Goal: Task Accomplishment & Management: Use online tool/utility

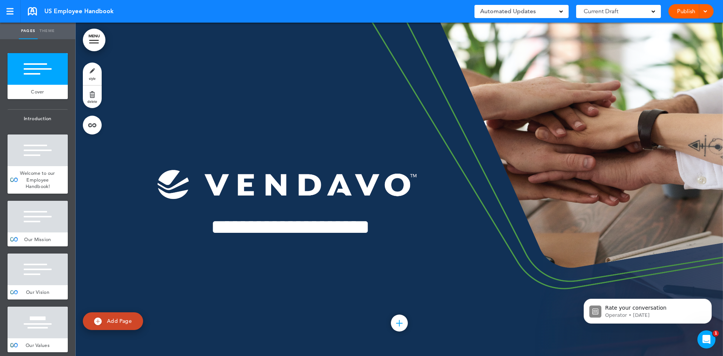
click at [35, 327] on div at bounding box center [38, 323] width 60 height 32
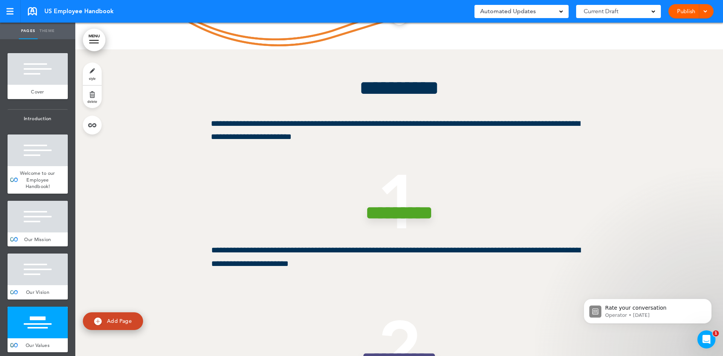
scroll to position [1333, 0]
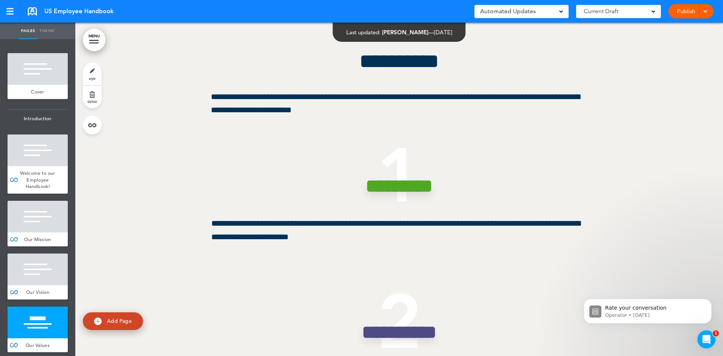
click at [688, 12] on link "Publish" at bounding box center [686, 11] width 24 height 14
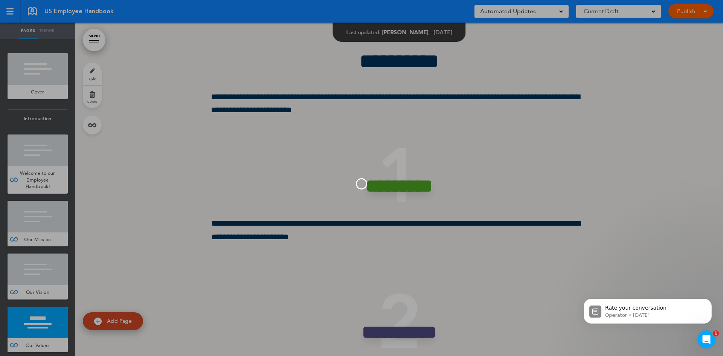
scroll to position [0, 0]
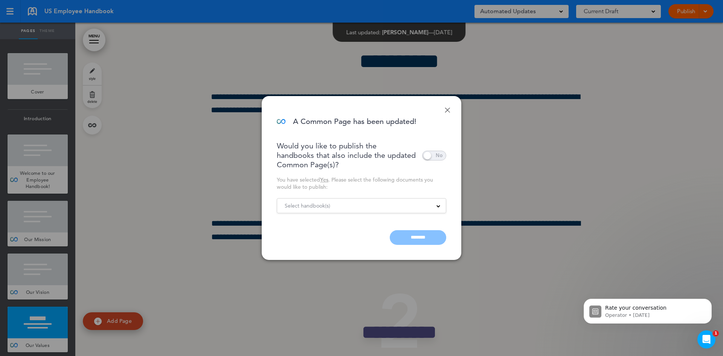
click at [437, 204] on span at bounding box center [438, 206] width 4 height 4
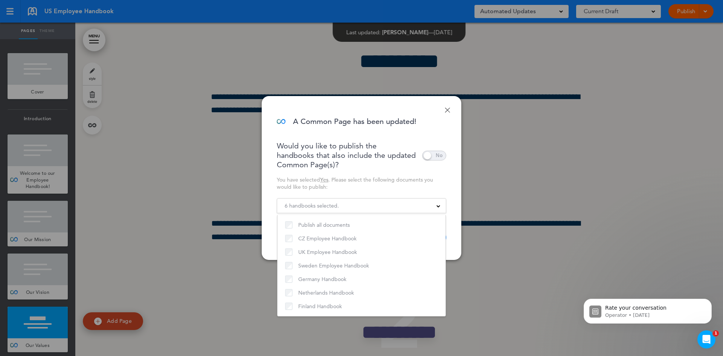
click at [394, 140] on div "Done A Common Page has been updated! Would you like to publish the handbooks th…" at bounding box center [362, 178] width 200 height 164
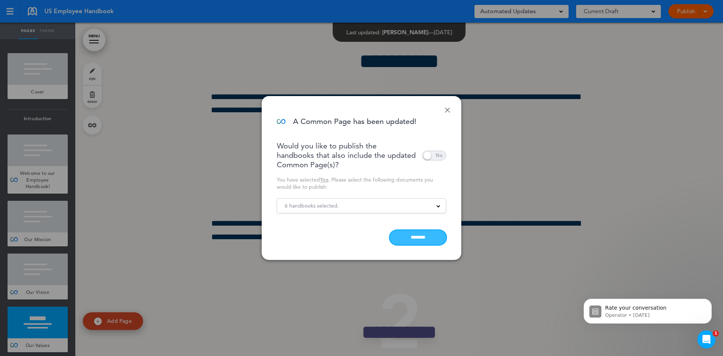
click at [418, 239] on input "********" at bounding box center [418, 237] width 56 height 15
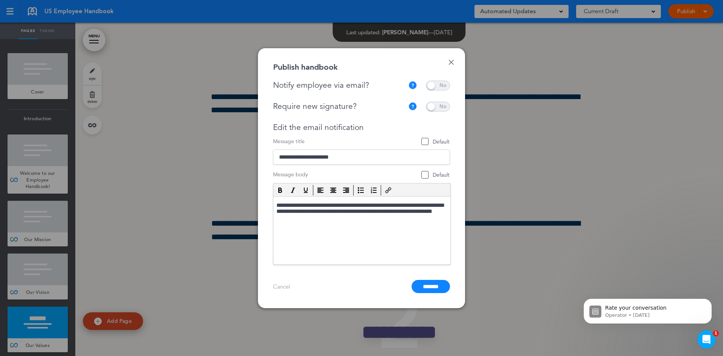
click at [438, 87] on span at bounding box center [438, 86] width 24 height 10
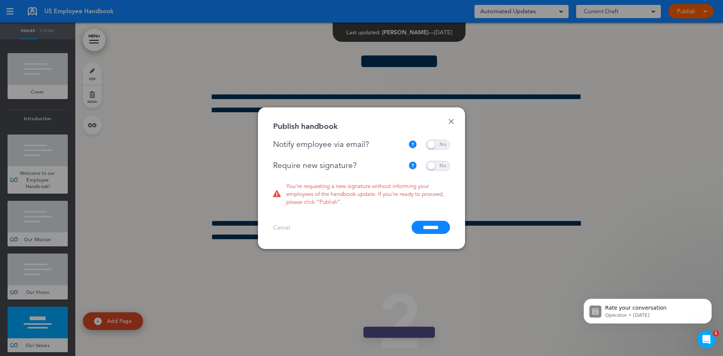
click at [436, 166] on span at bounding box center [438, 166] width 24 height 10
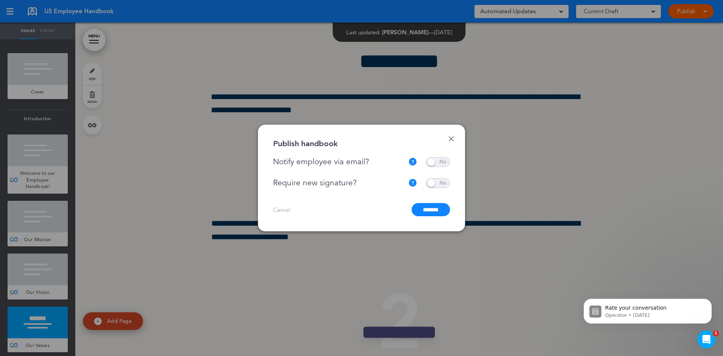
click at [432, 210] on input "*******" at bounding box center [431, 209] width 38 height 13
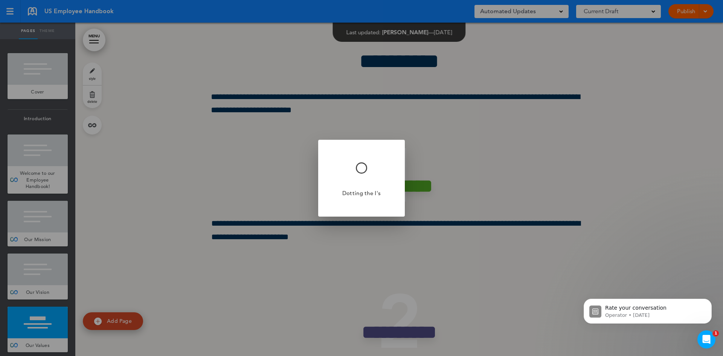
click at [432, 210] on div at bounding box center [361, 178] width 723 height 356
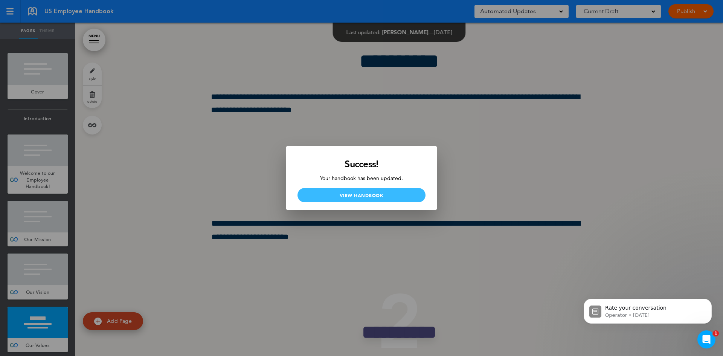
click at [357, 194] on link "View Handbook" at bounding box center [361, 195] width 128 height 14
